Goal: Information Seeking & Learning: Learn about a topic

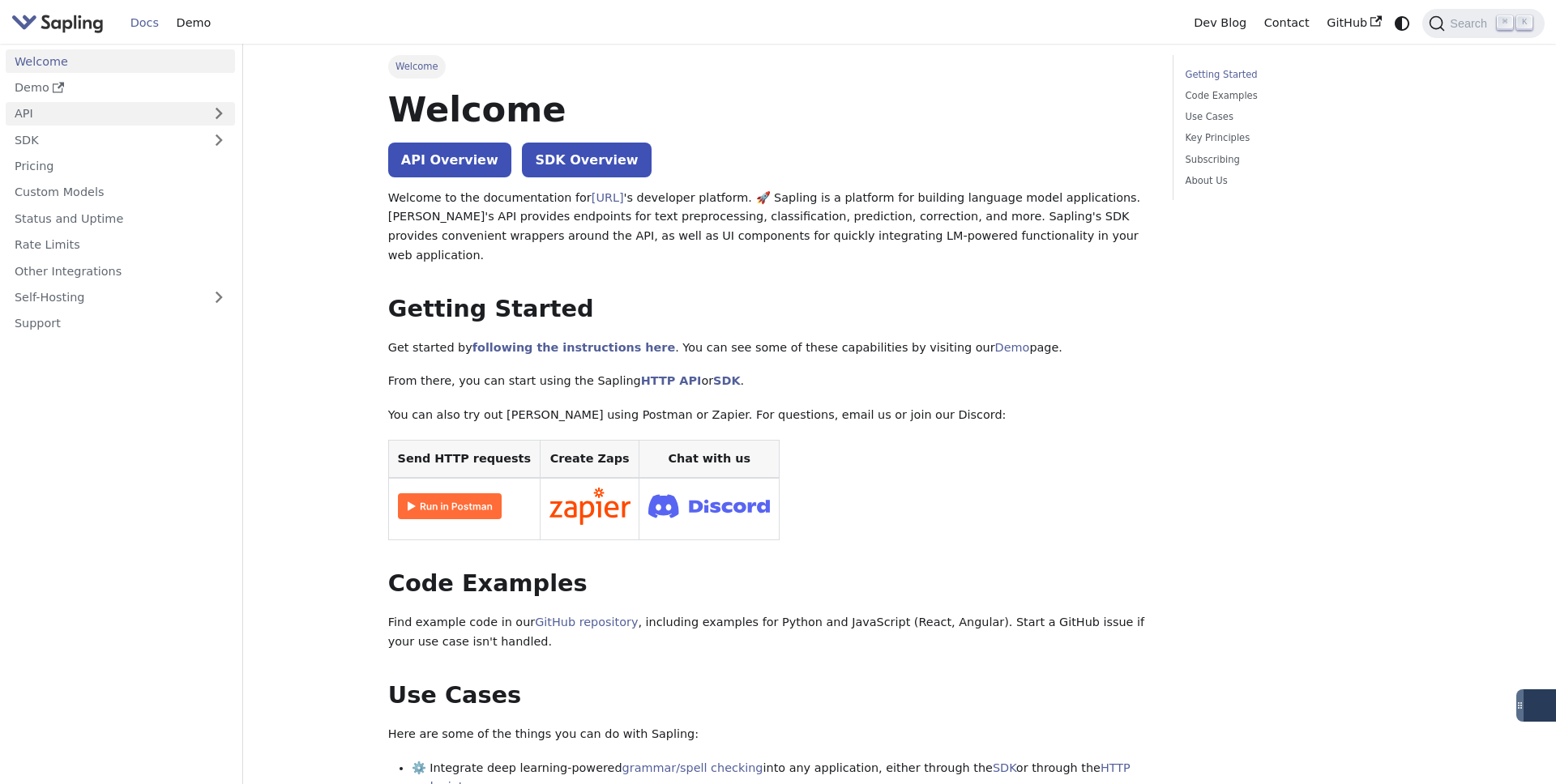
click at [171, 120] on link "API" at bounding box center [104, 113] width 197 height 24
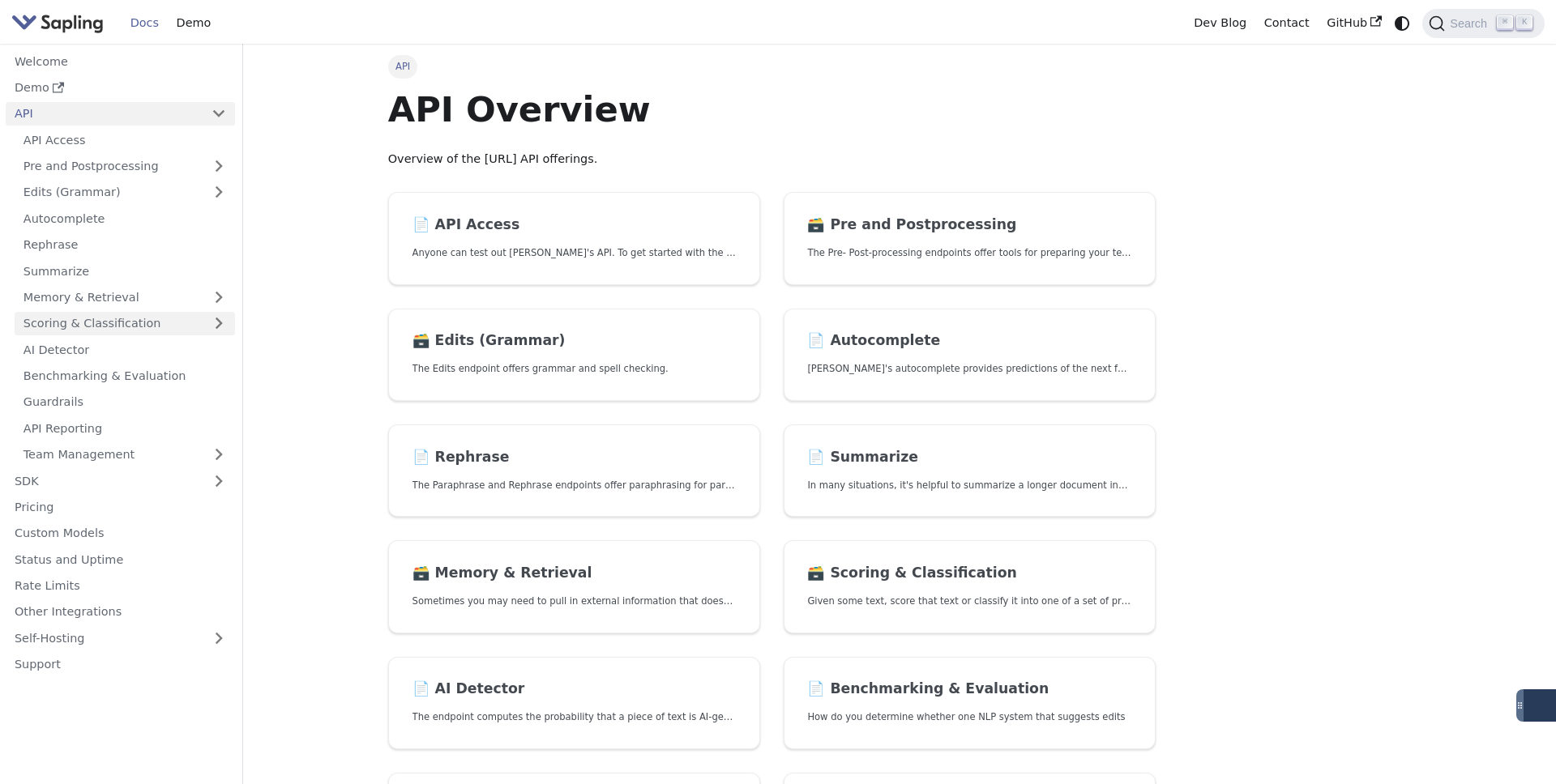
click at [141, 312] on link "Scoring & Classification" at bounding box center [125, 323] width 220 height 24
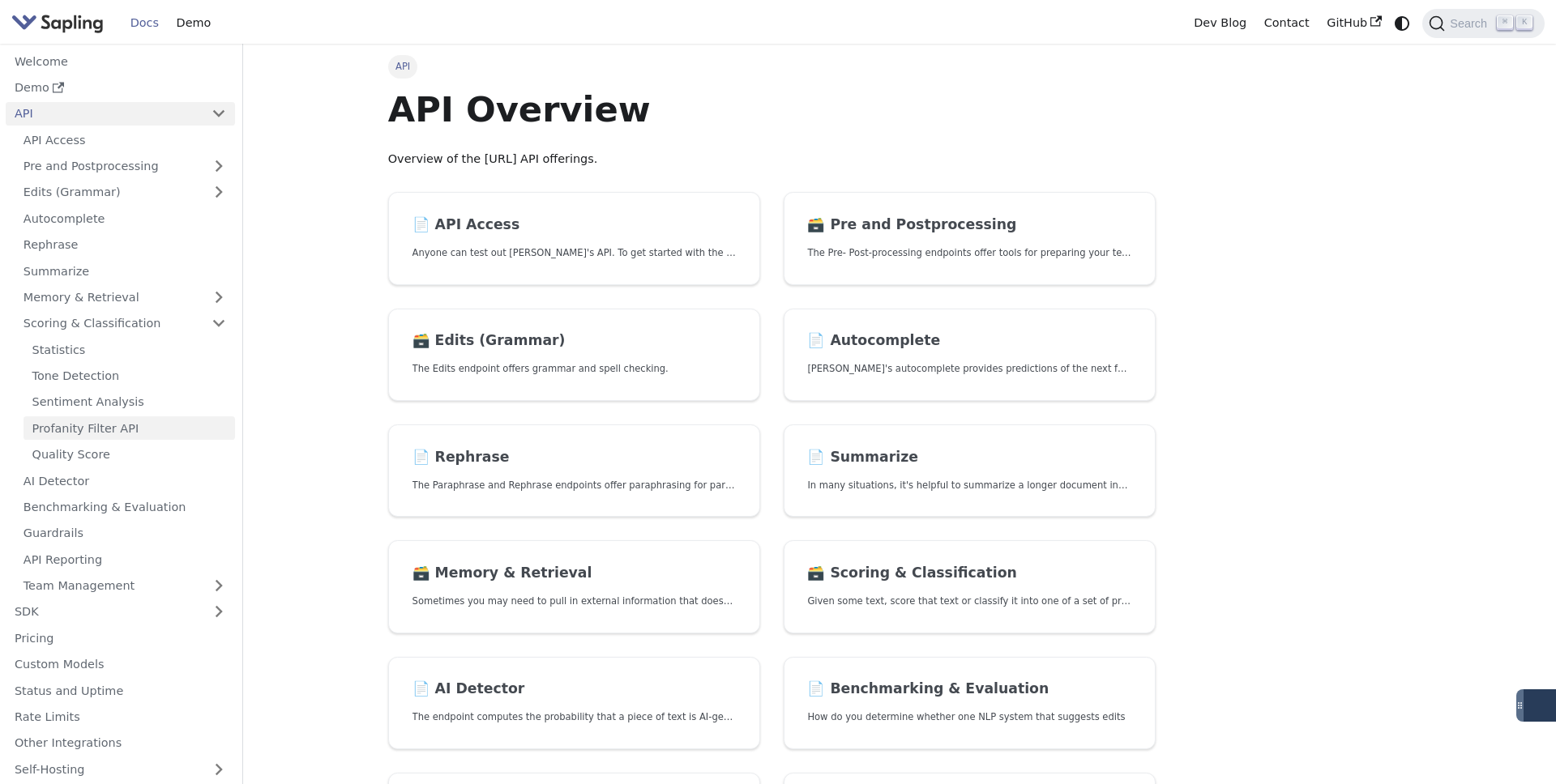
click at [124, 435] on link "Profanity Filter API" at bounding box center [129, 428] width 211 height 24
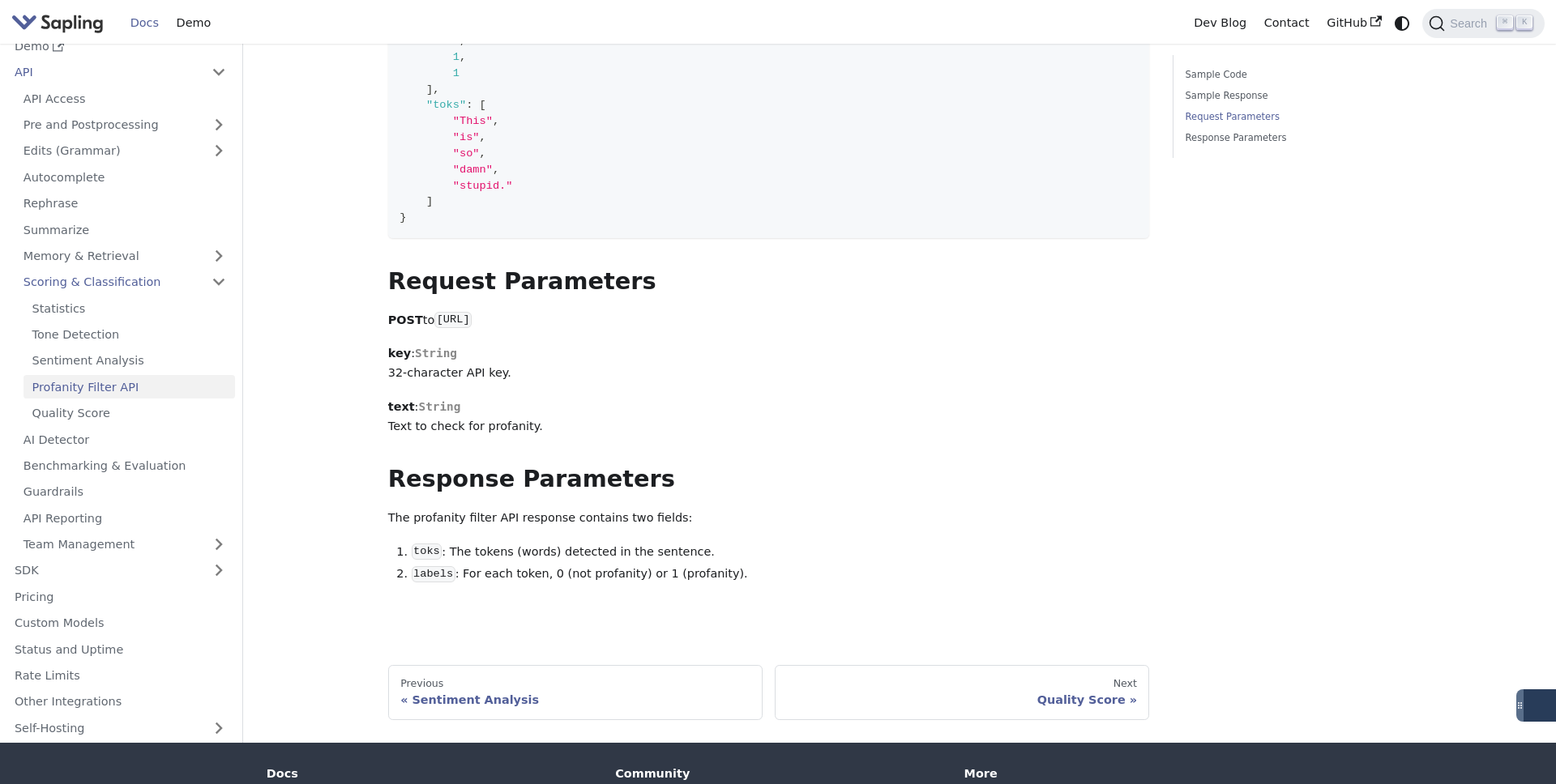
scroll to position [741, 0]
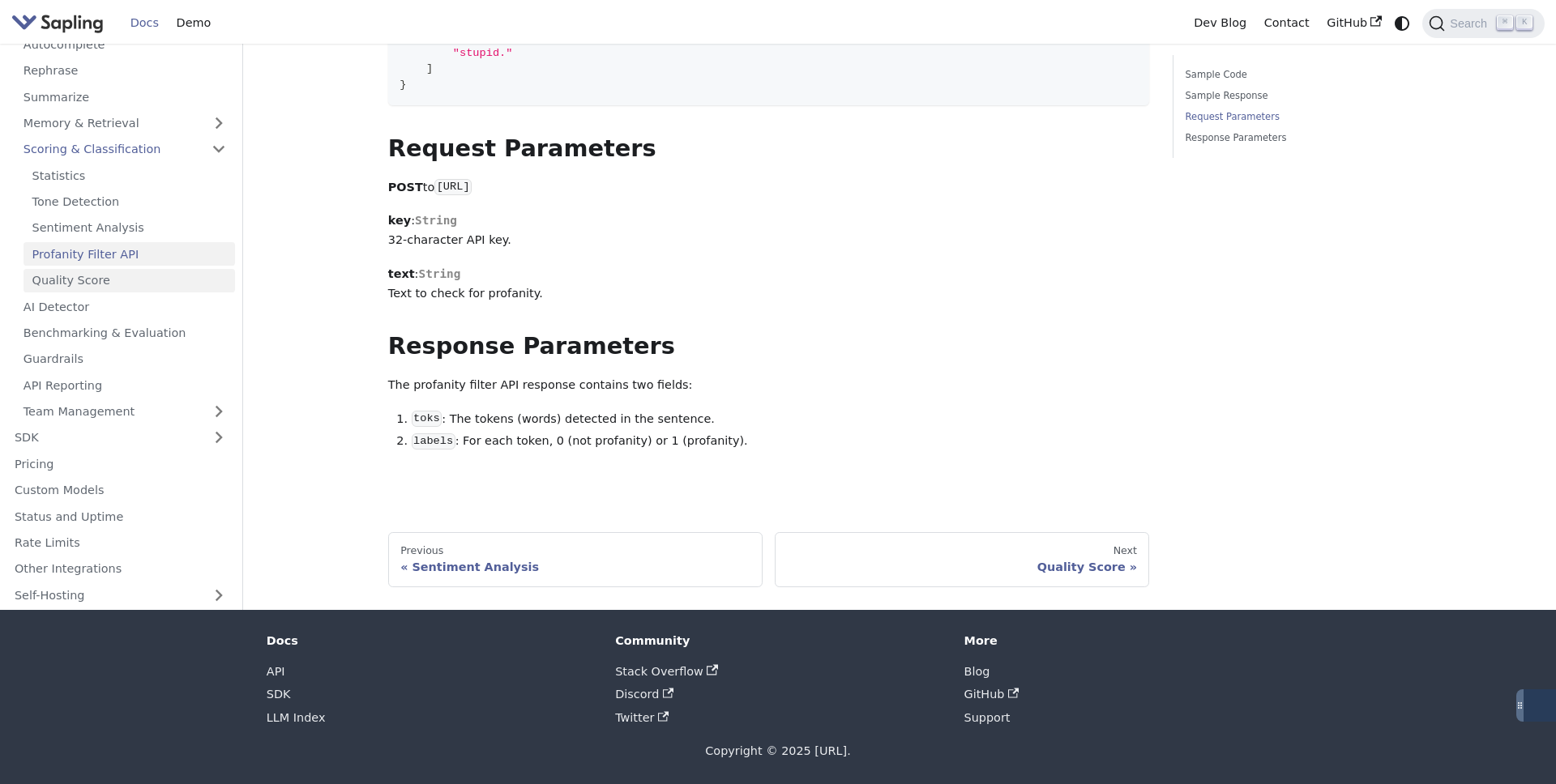
click at [111, 278] on link "Quality Score" at bounding box center [129, 280] width 211 height 24
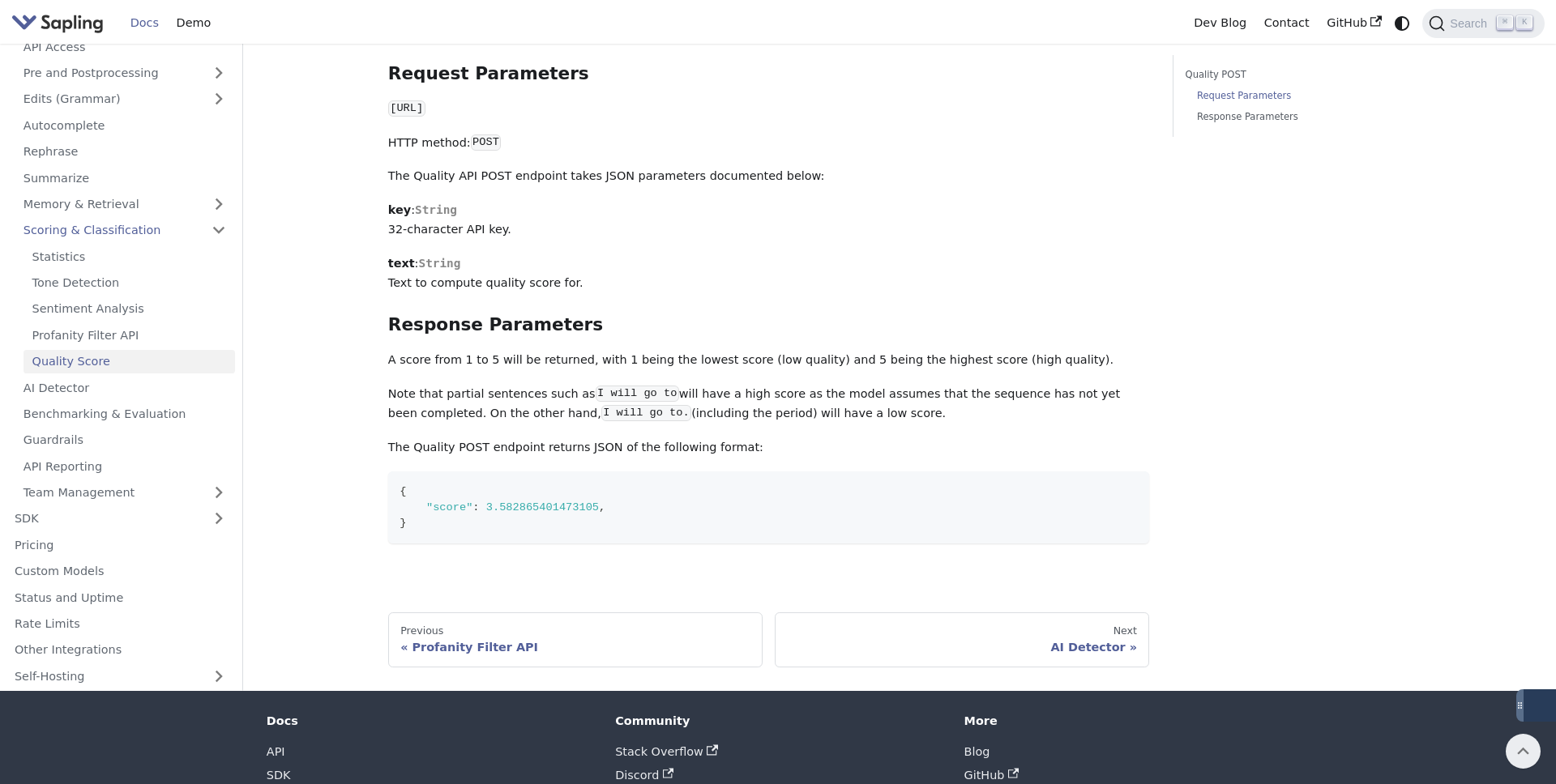
scroll to position [296, 0]
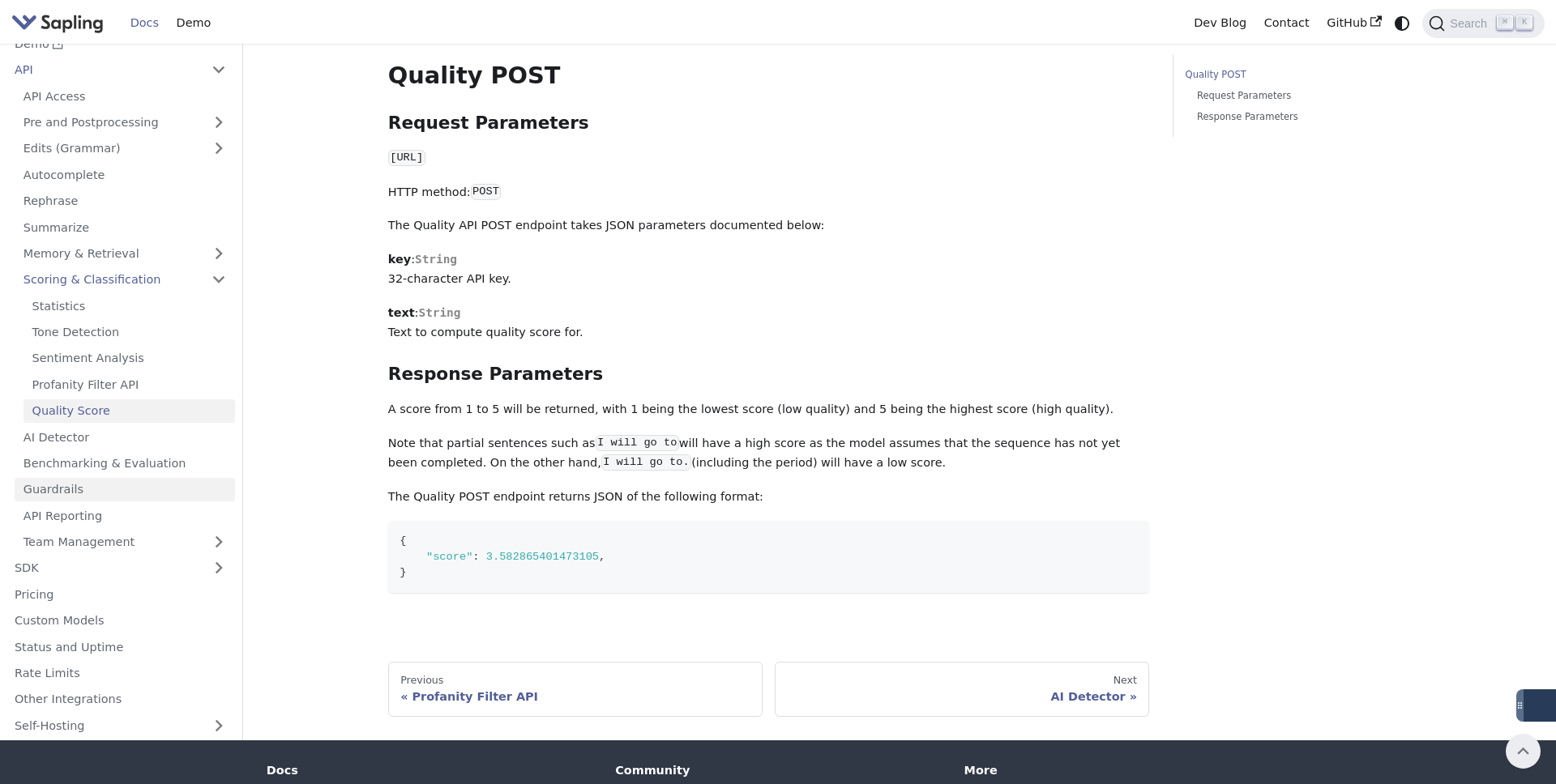
click at [116, 487] on link "Guardrails" at bounding box center [125, 489] width 220 height 24
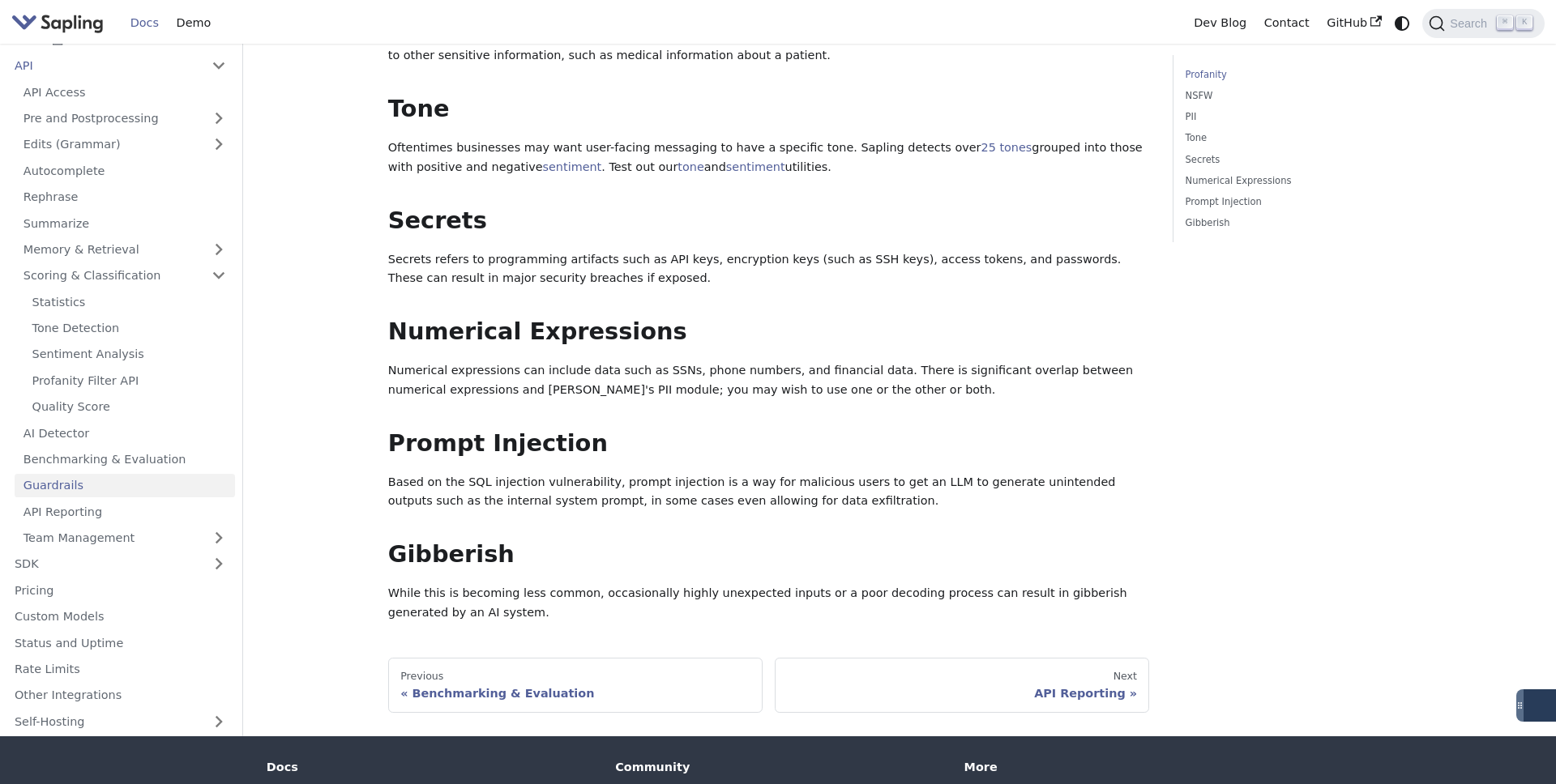
scroll to position [694, 0]
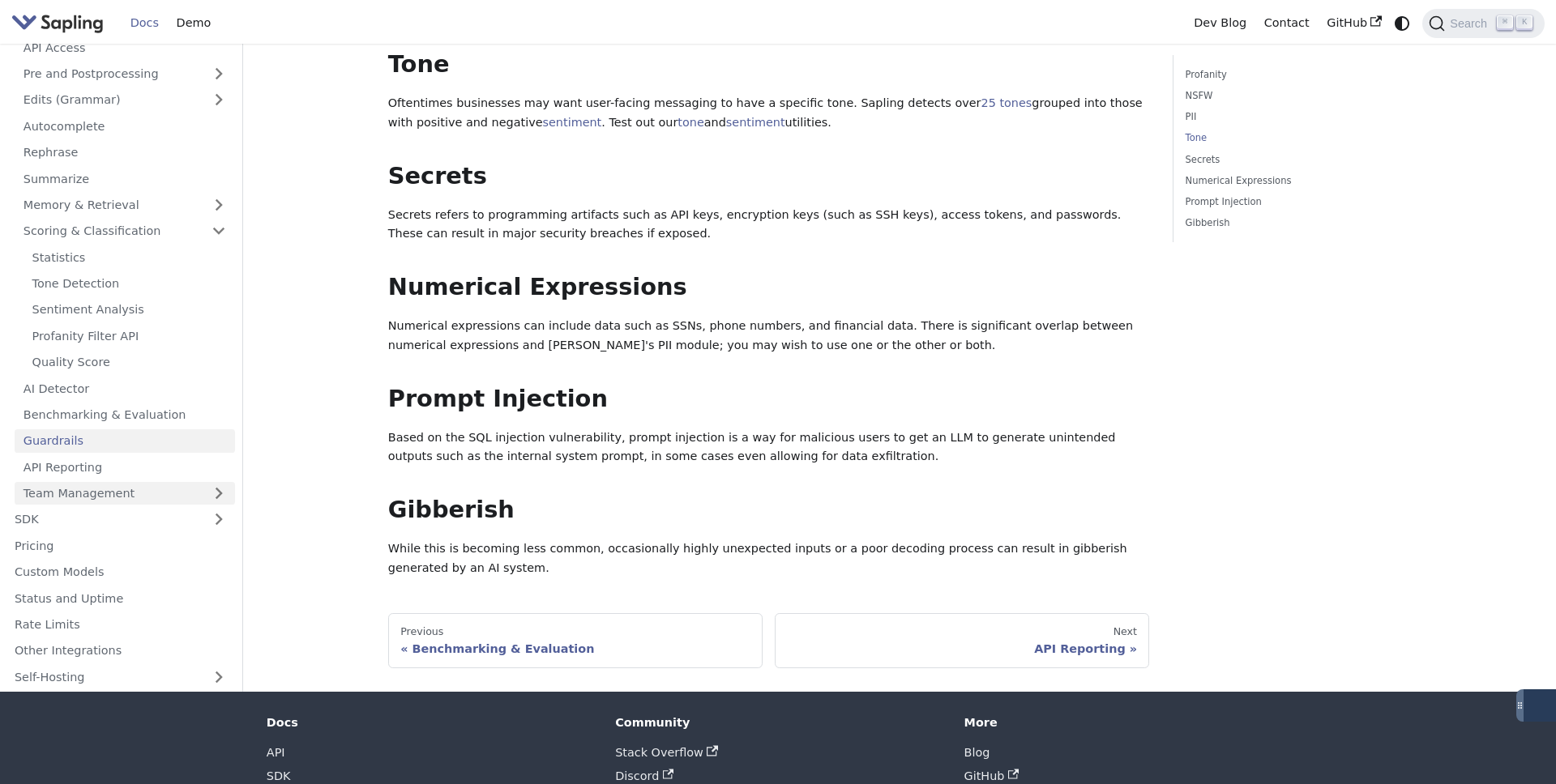
click at [86, 489] on link "Team Management" at bounding box center [125, 492] width 220 height 24
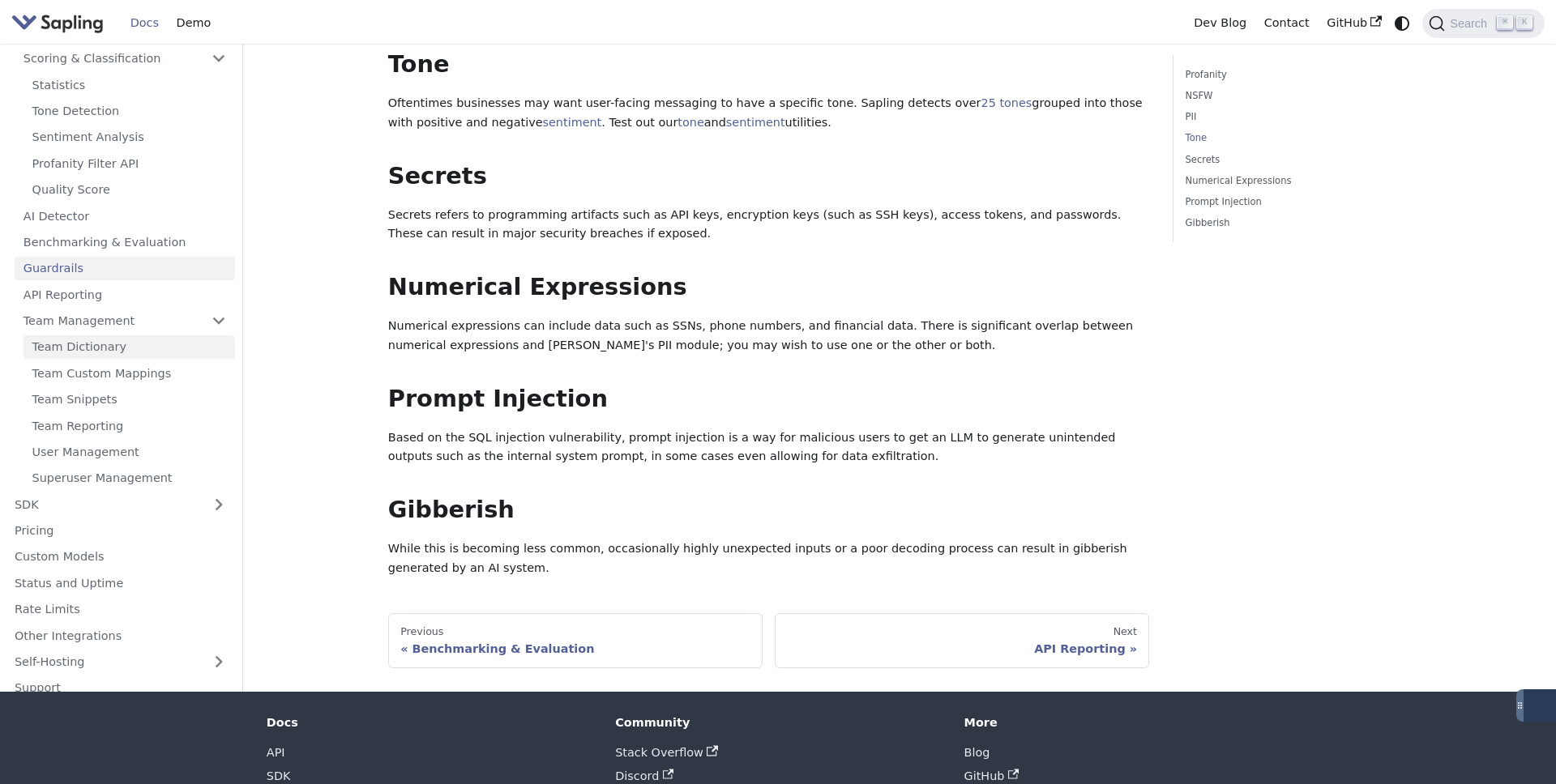
scroll to position [186, 0]
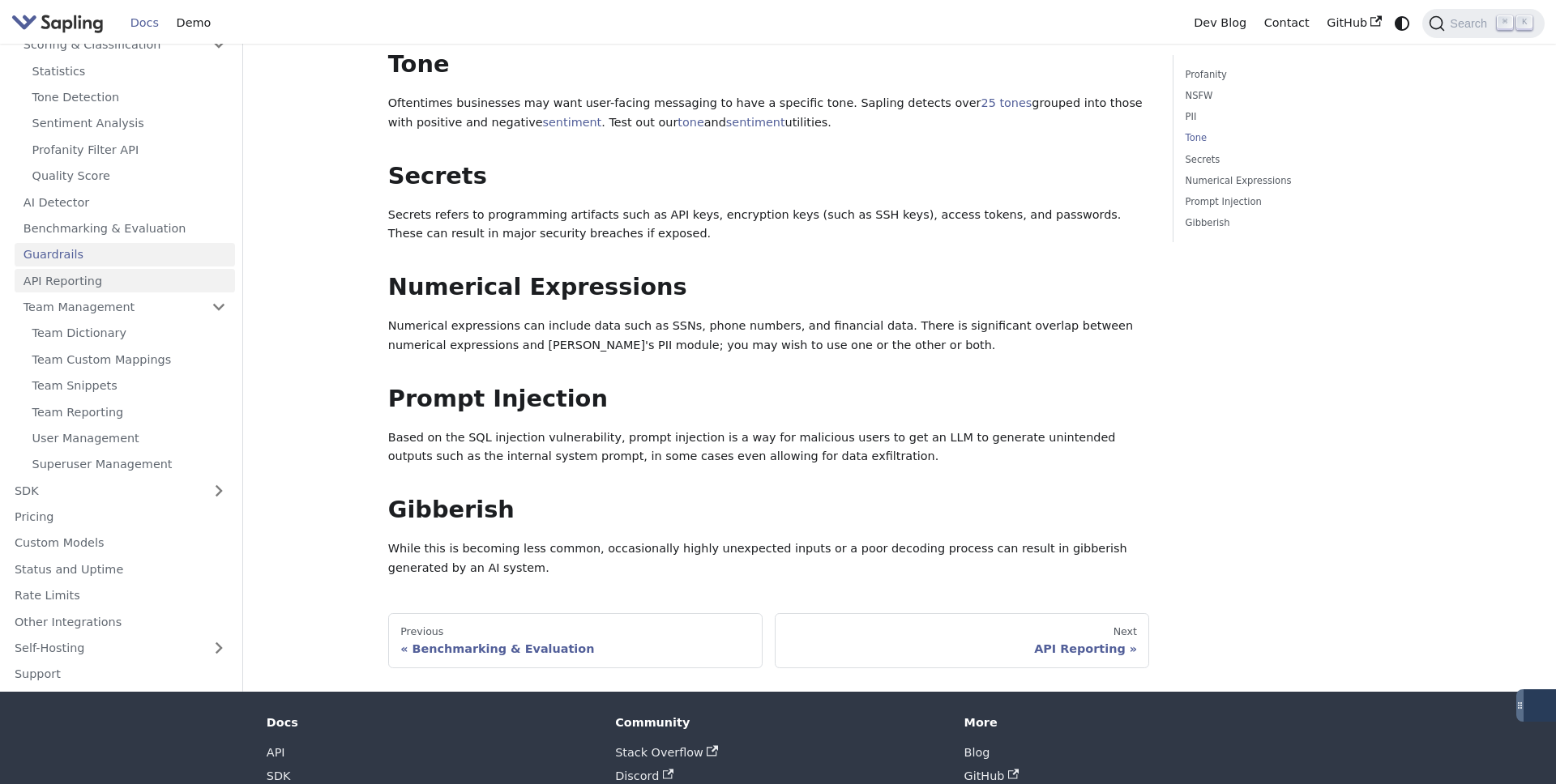
click at [164, 277] on link "API Reporting" at bounding box center [125, 280] width 220 height 24
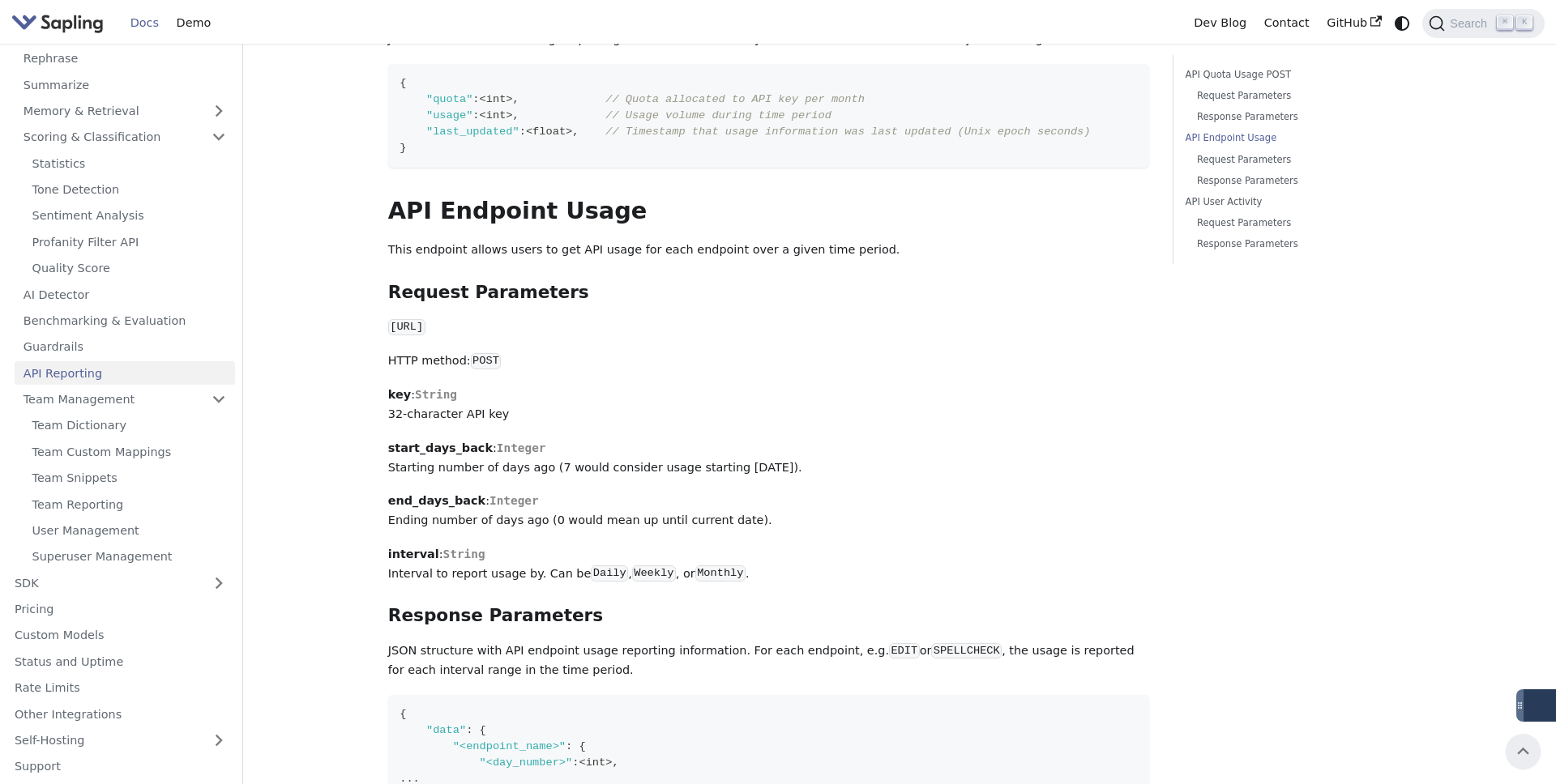
scroll to position [298, 0]
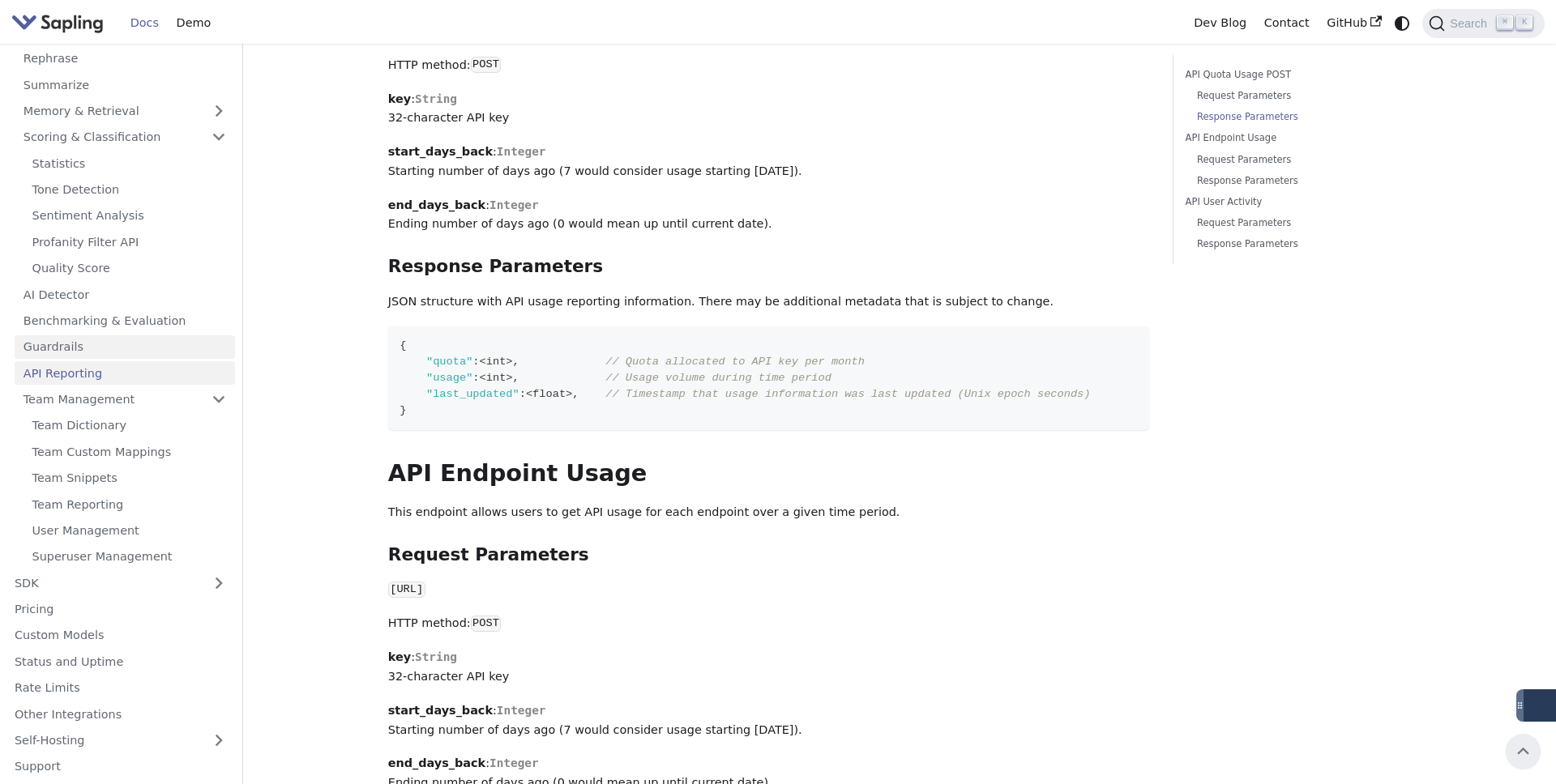
click at [143, 353] on link "Guardrails" at bounding box center [125, 347] width 220 height 24
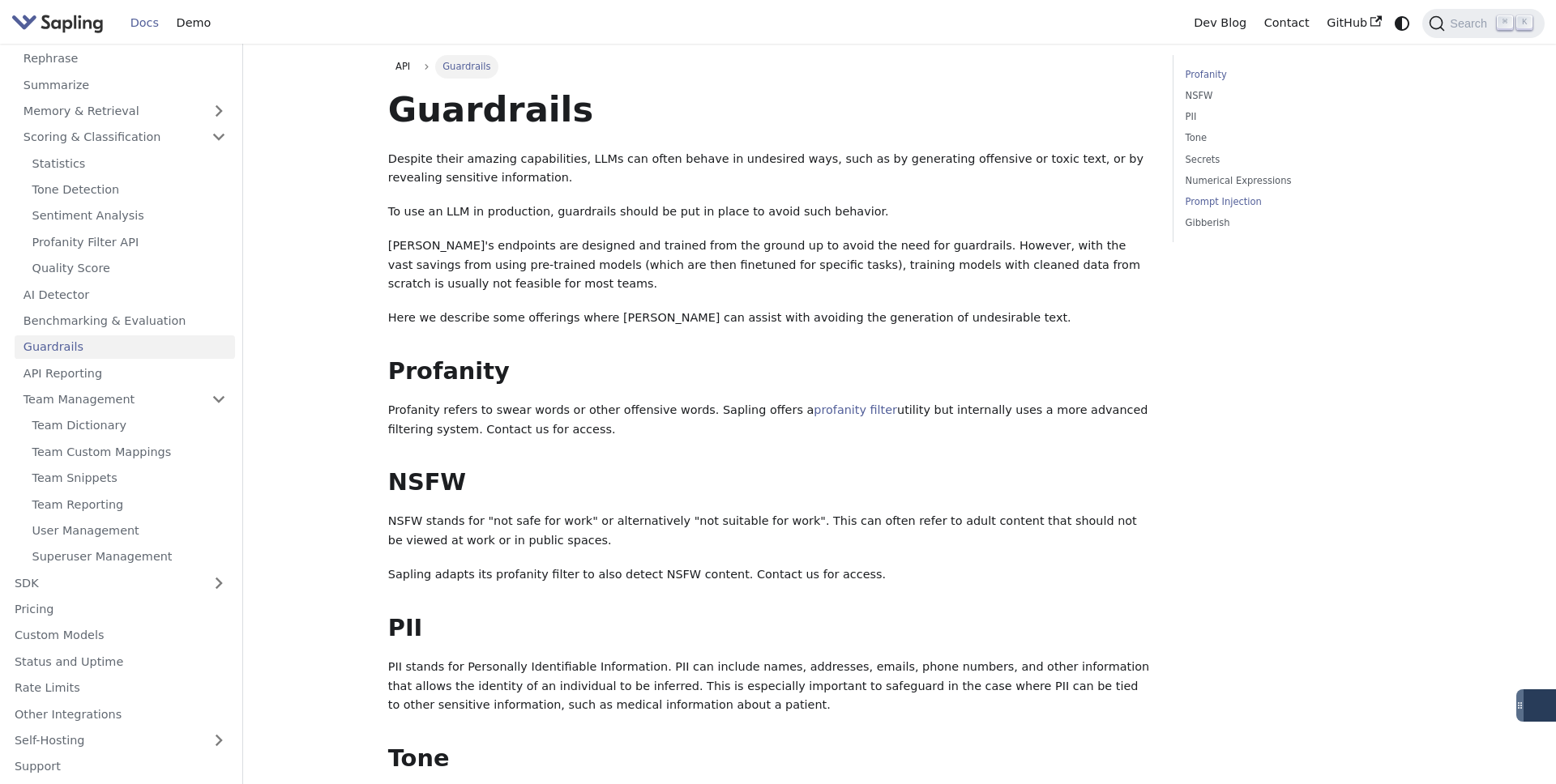
click at [1207, 199] on link "Prompt Injection" at bounding box center [1296, 203] width 220 height 16
